Goal: Transaction & Acquisition: Purchase product/service

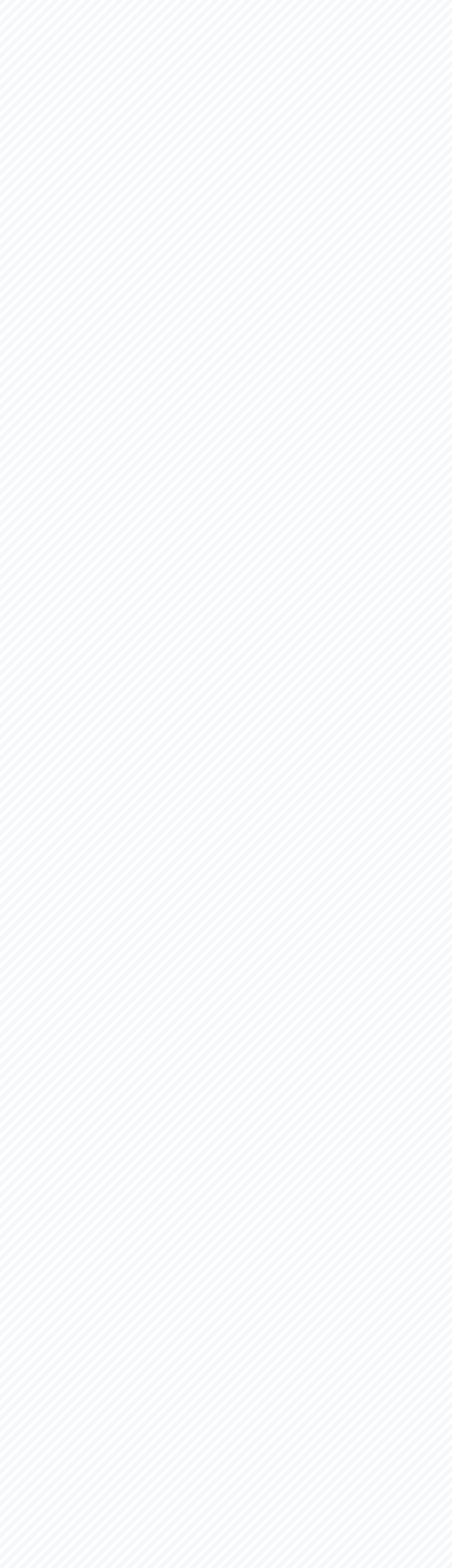
click at [189, 0] on html at bounding box center [226, 0] width 452 height 0
click at [441, 0] on html at bounding box center [226, 0] width 452 height 0
click at [332, 0] on html at bounding box center [226, 0] width 452 height 0
click at [6, 0] on html at bounding box center [226, 0] width 452 height 0
